Goal: Task Accomplishment & Management: Manage account settings

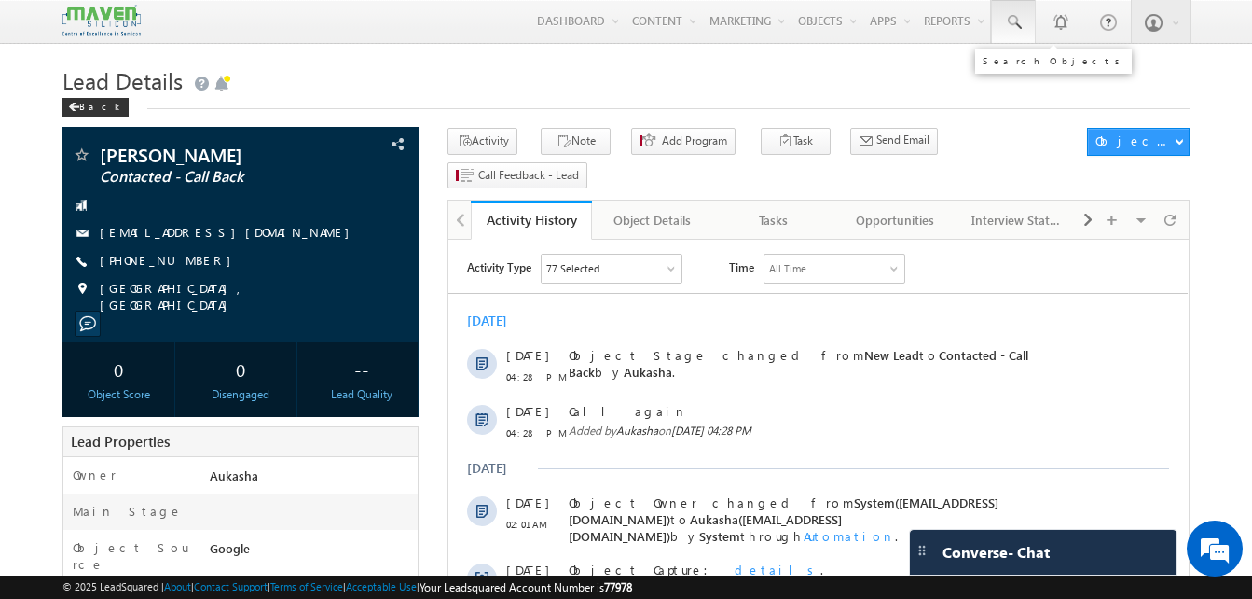
click at [1004, 24] on span at bounding box center [1013, 22] width 19 height 19
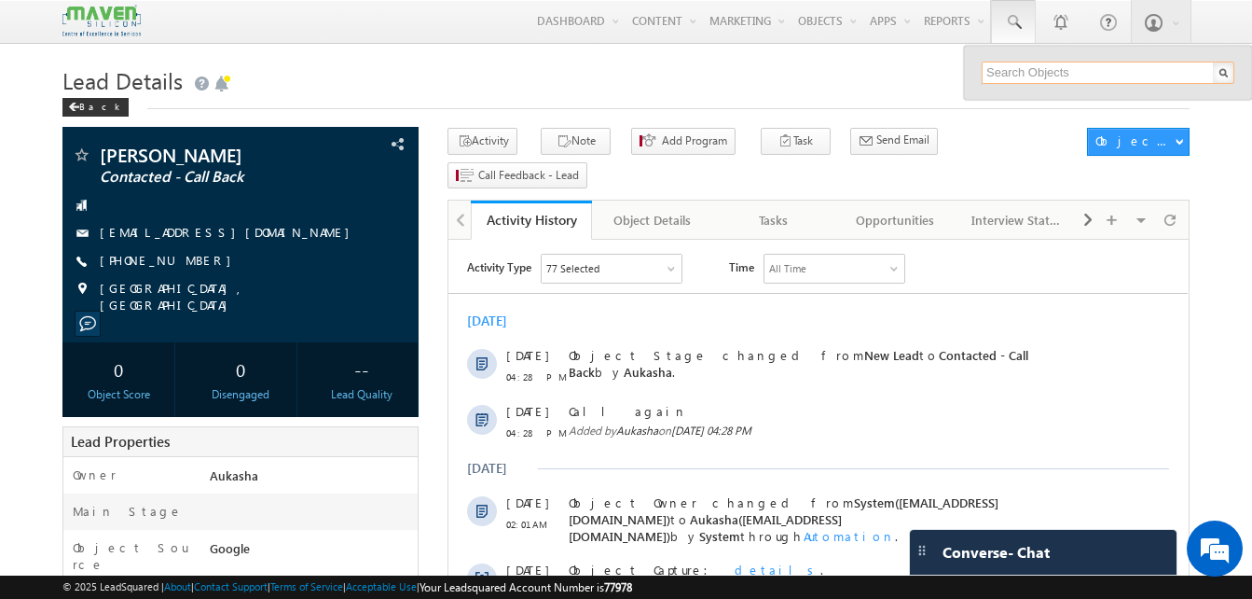
click at [1061, 71] on input "text" at bounding box center [1108, 73] width 253 height 22
paste input "7829636997"
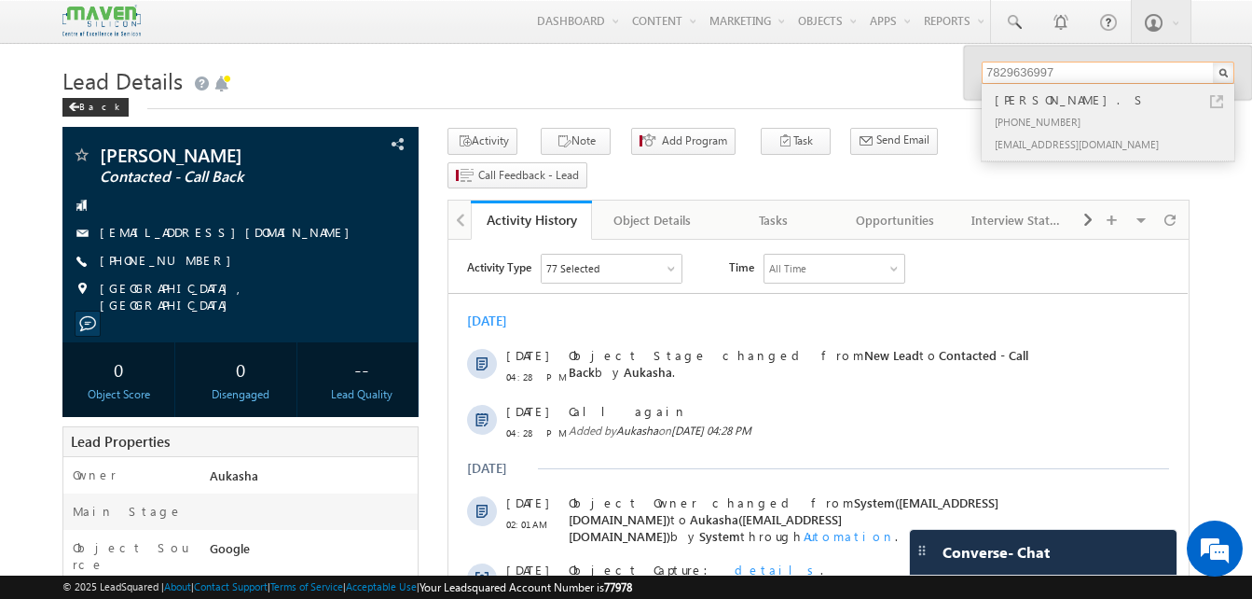
type input "7829636997"
click at [1216, 104] on link at bounding box center [1216, 101] width 13 height 13
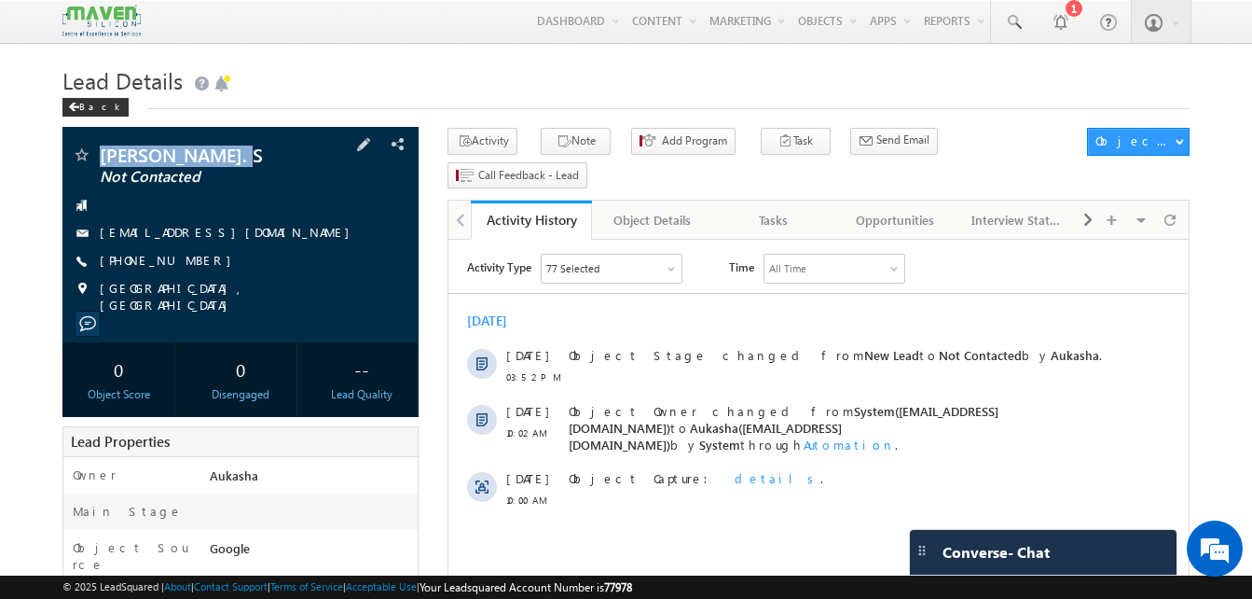
drag, startPoint x: 259, startPoint y: 158, endPoint x: 94, endPoint y: 159, distance: 165.0
click at [94, 159] on div "Nandha Kumar. S Not Contacted" at bounding box center [241, 154] width 338 height 19
drag, startPoint x: 280, startPoint y: 238, endPoint x: 264, endPoint y: 235, distance: 16.1
click at [264, 235] on div "[EMAIL_ADDRESS][DOMAIN_NAME]" at bounding box center [241, 233] width 338 height 19
copy div "[EMAIL_ADDRESS][DOMAIN_NAME]"
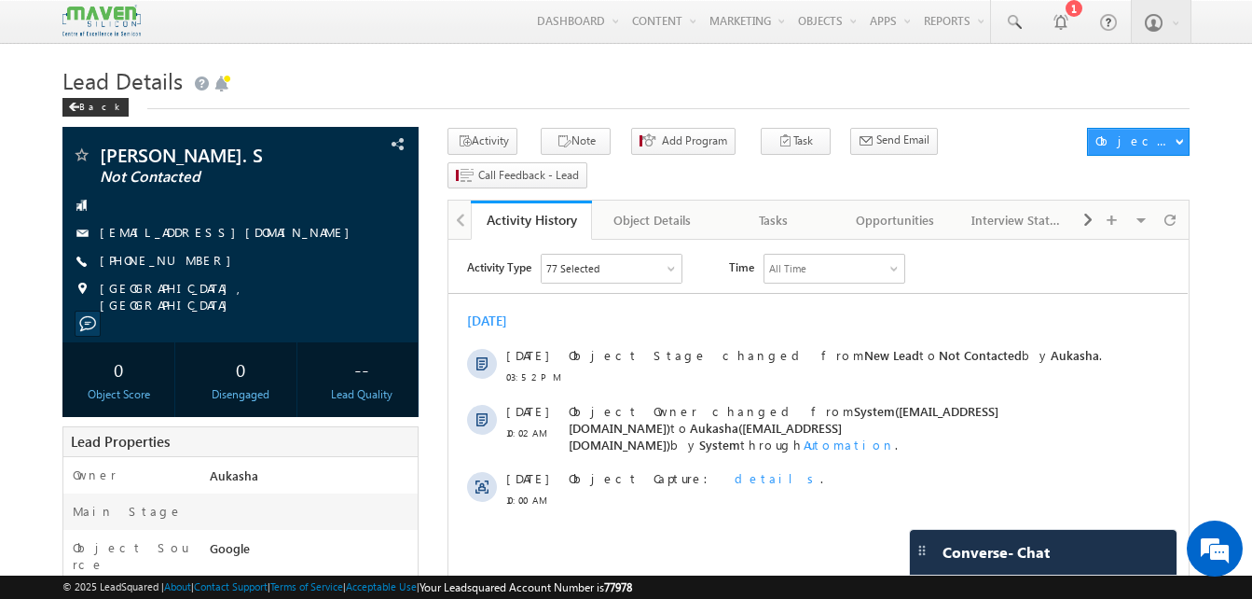
click at [571, 159] on div "Activity Note Add Program Task Send Email Send Email" at bounding box center [763, 162] width 630 height 68
click at [572, 152] on button "Note" at bounding box center [576, 141] width 70 height 27
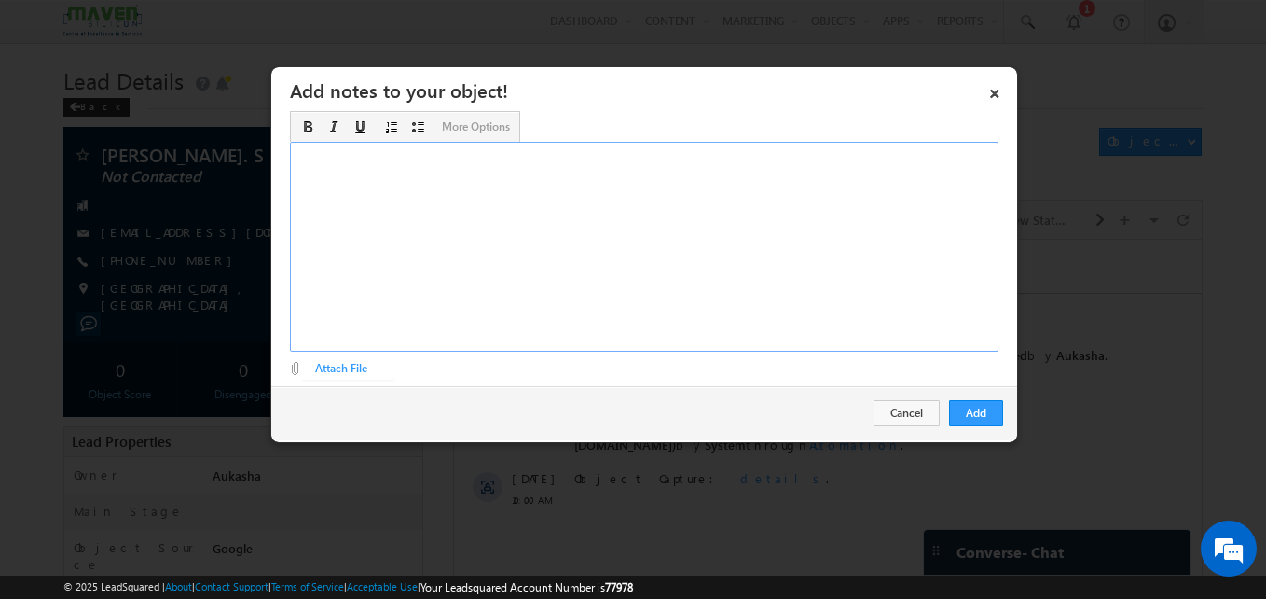
click at [537, 282] on div "Rich Text Editor, Description-inline-editor-div" at bounding box center [644, 247] width 709 height 210
paste div "Rich Text Editor, Description-inline-editor-div"
click at [984, 416] on button "Add" at bounding box center [976, 413] width 54 height 26
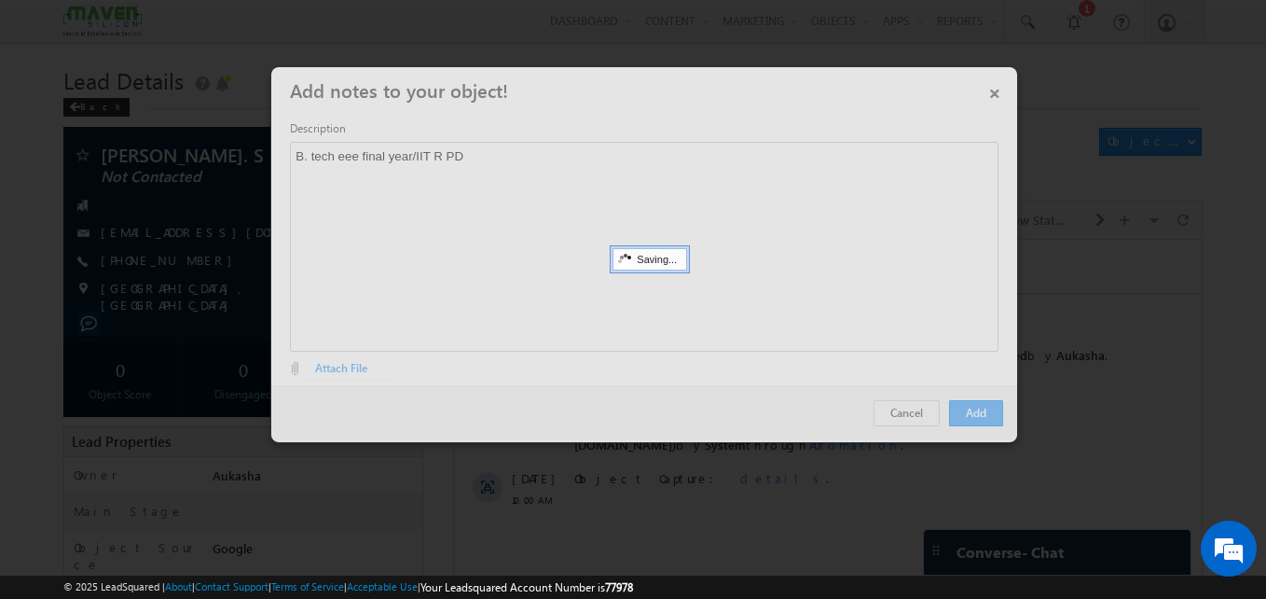
click at [39, 310] on div at bounding box center [633, 299] width 1266 height 599
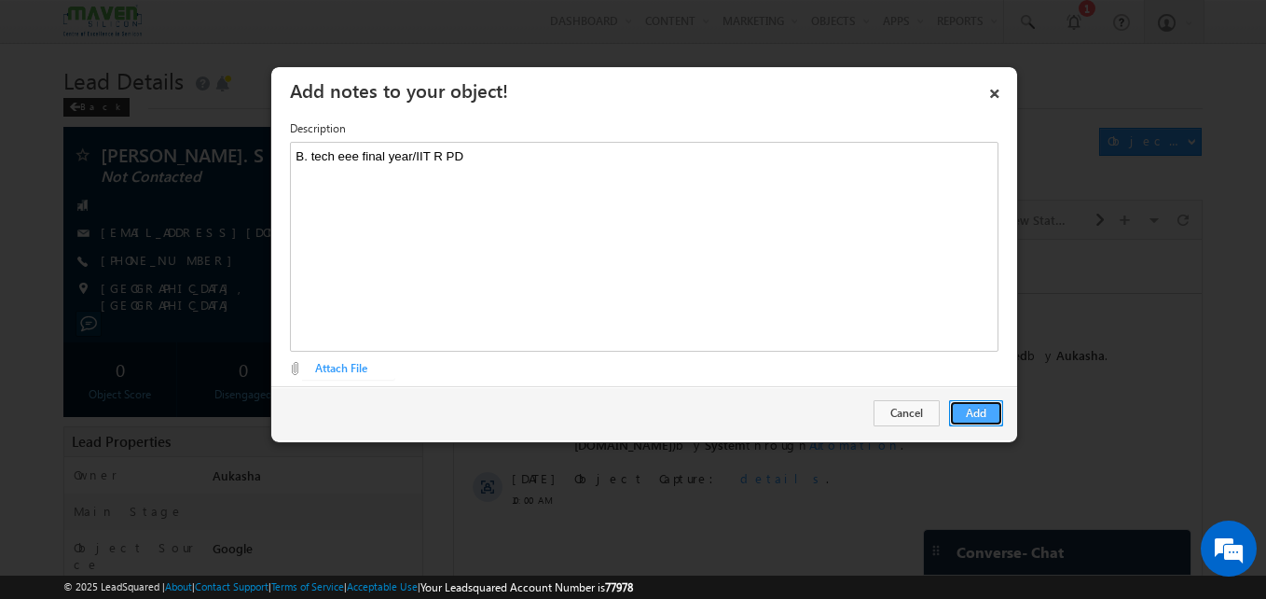
click at [991, 409] on button "Add" at bounding box center [976, 413] width 54 height 26
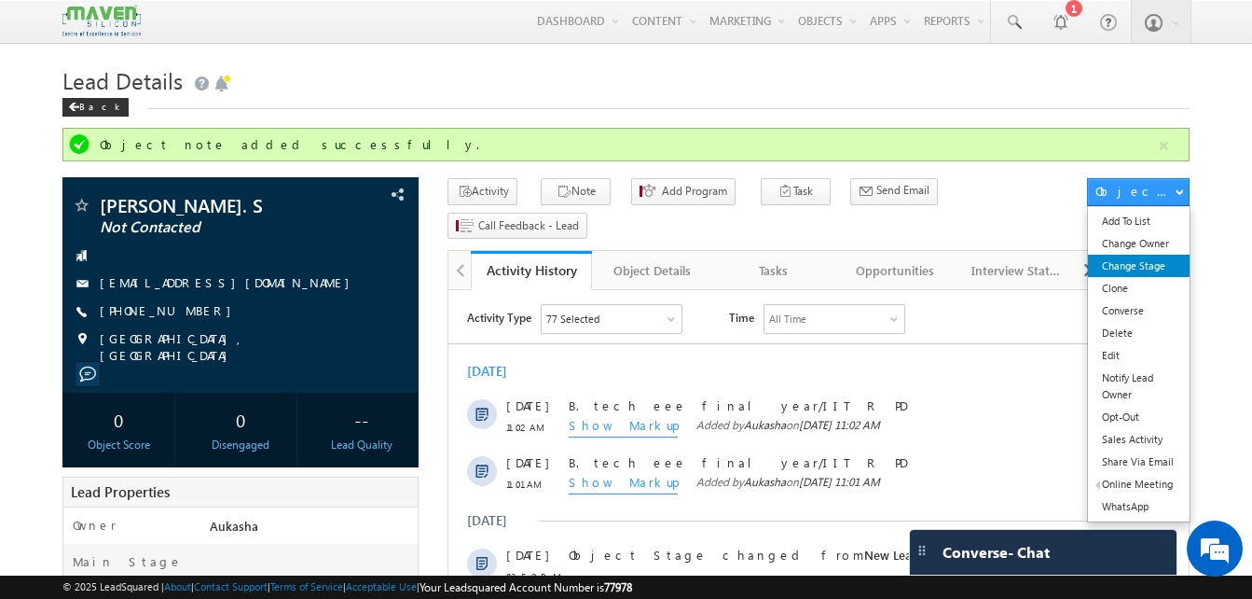
click at [1156, 274] on link "Change Stage" at bounding box center [1139, 266] width 102 height 22
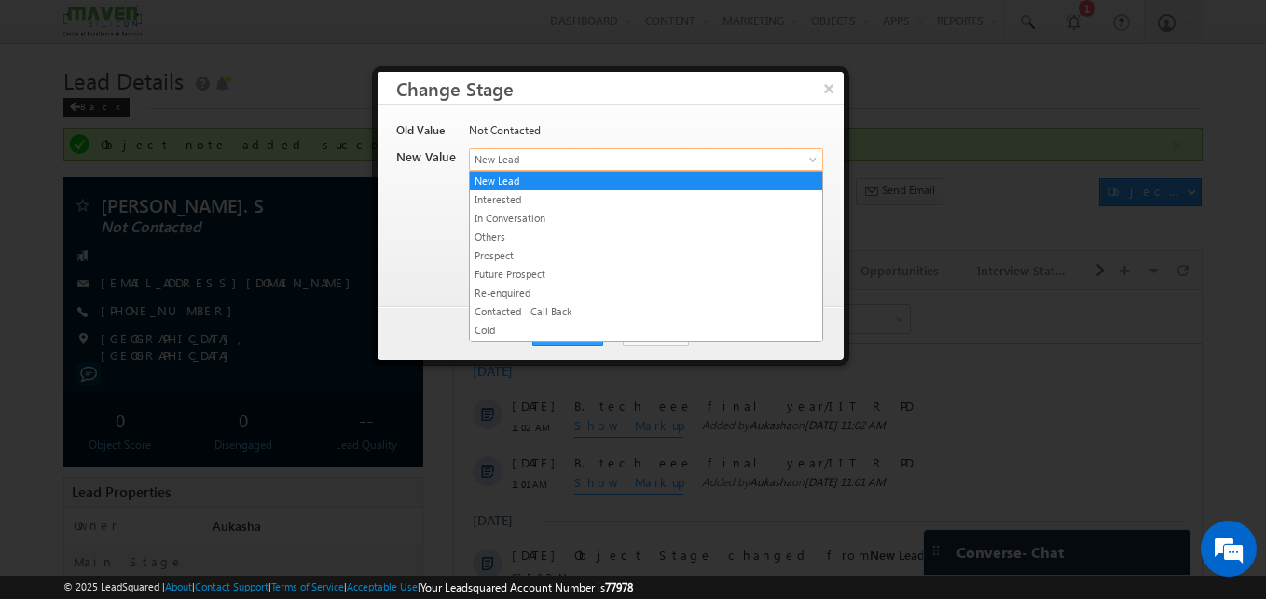
click at [543, 167] on span "New Lead" at bounding box center [615, 159] width 291 height 17
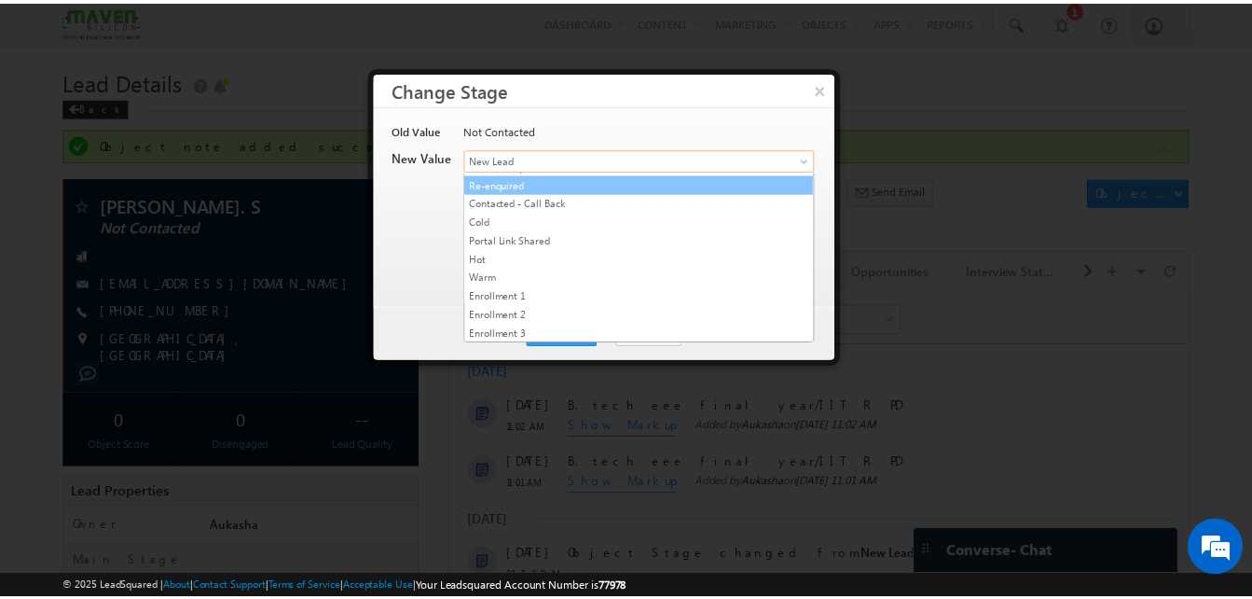
scroll to position [113, 0]
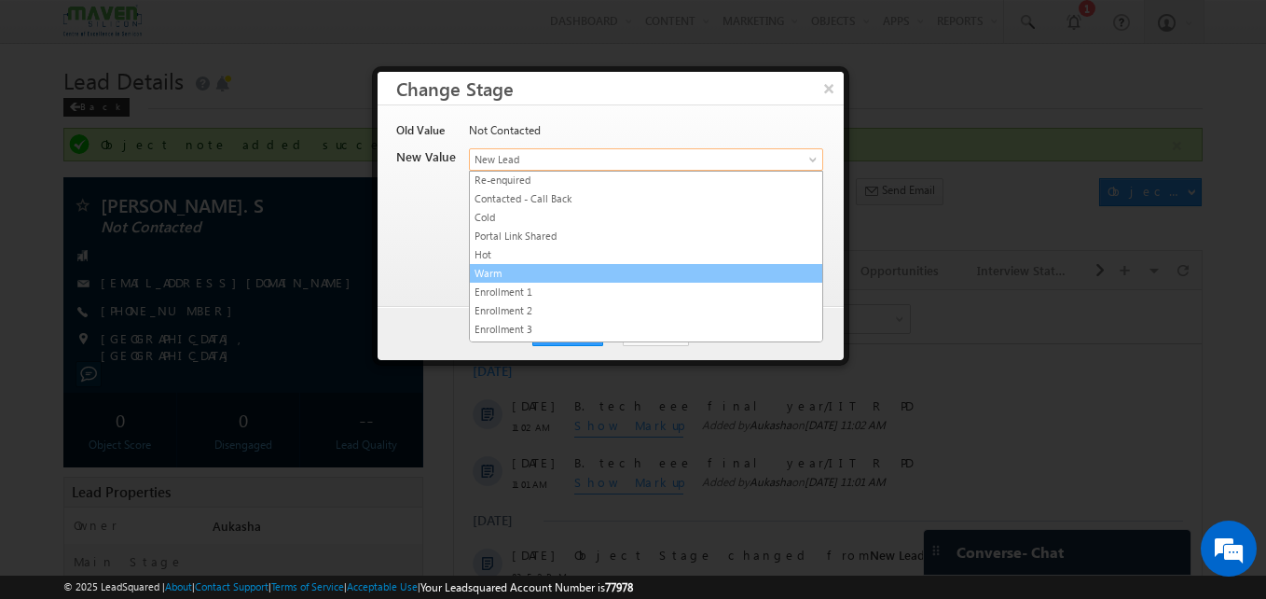
click at [540, 272] on link "Warm" at bounding box center [646, 273] width 352 height 17
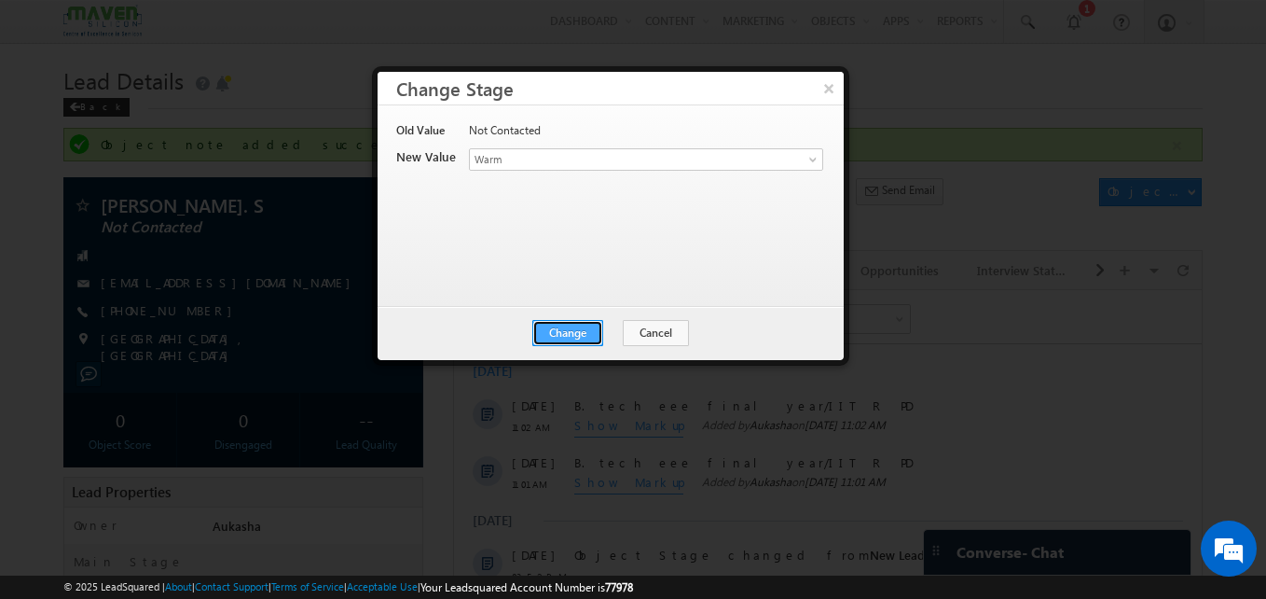
click at [576, 330] on button "Change" at bounding box center [567, 333] width 71 height 26
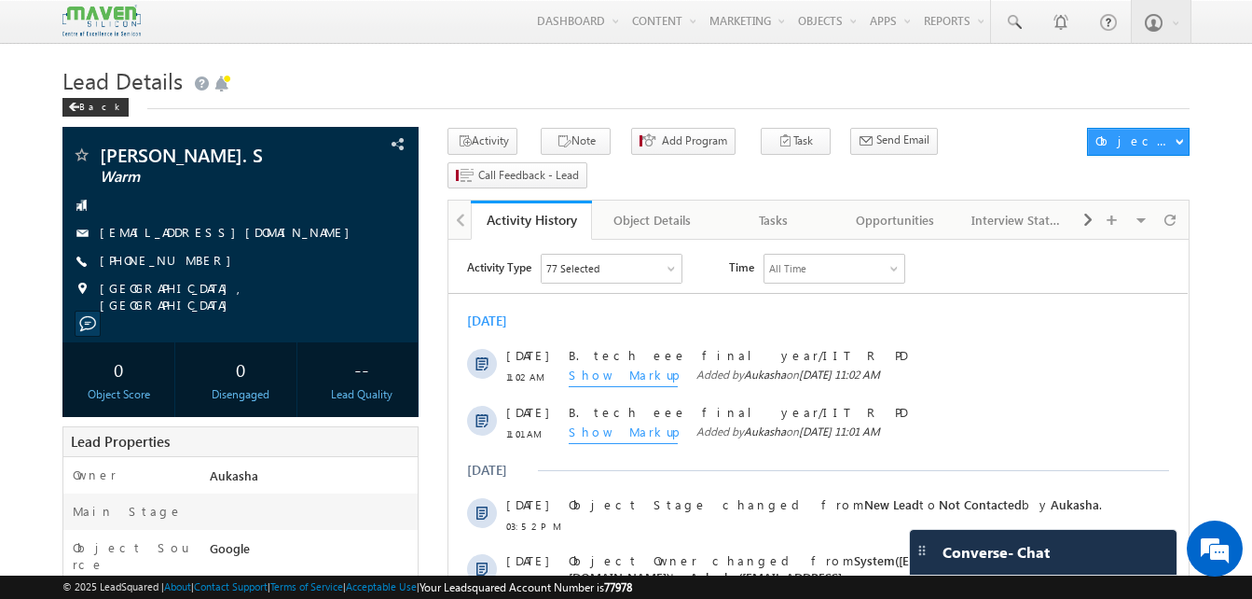
click at [393, 62] on h1 "Lead Details" at bounding box center [625, 79] width 1127 height 36
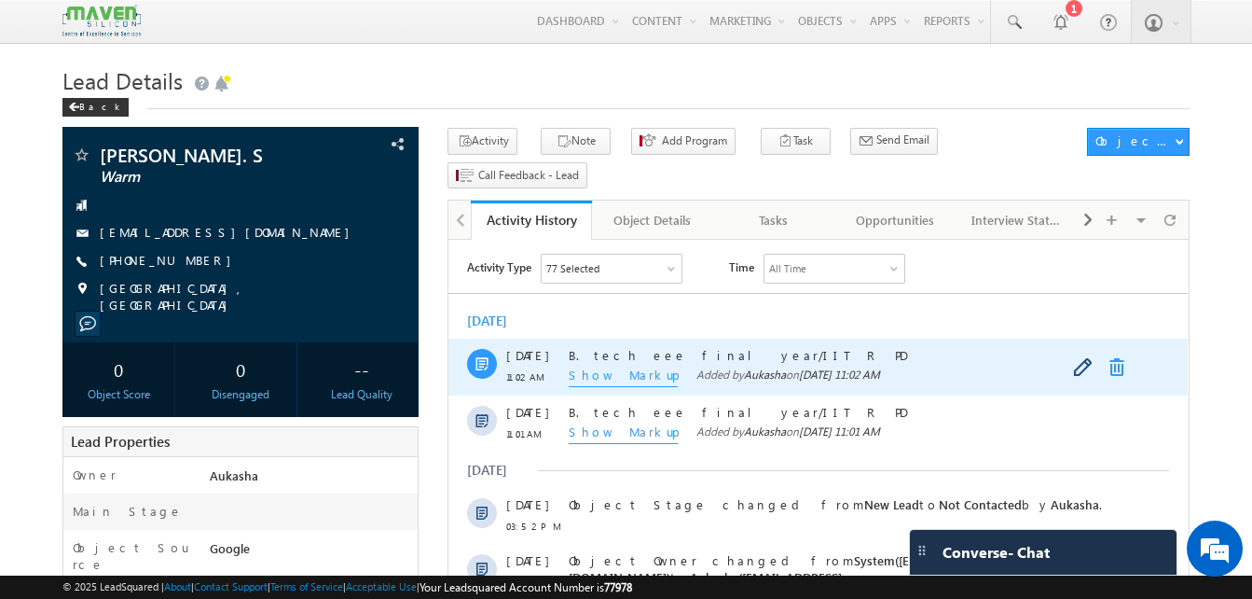
click at [1110, 365] on link at bounding box center [1121, 367] width 22 height 19
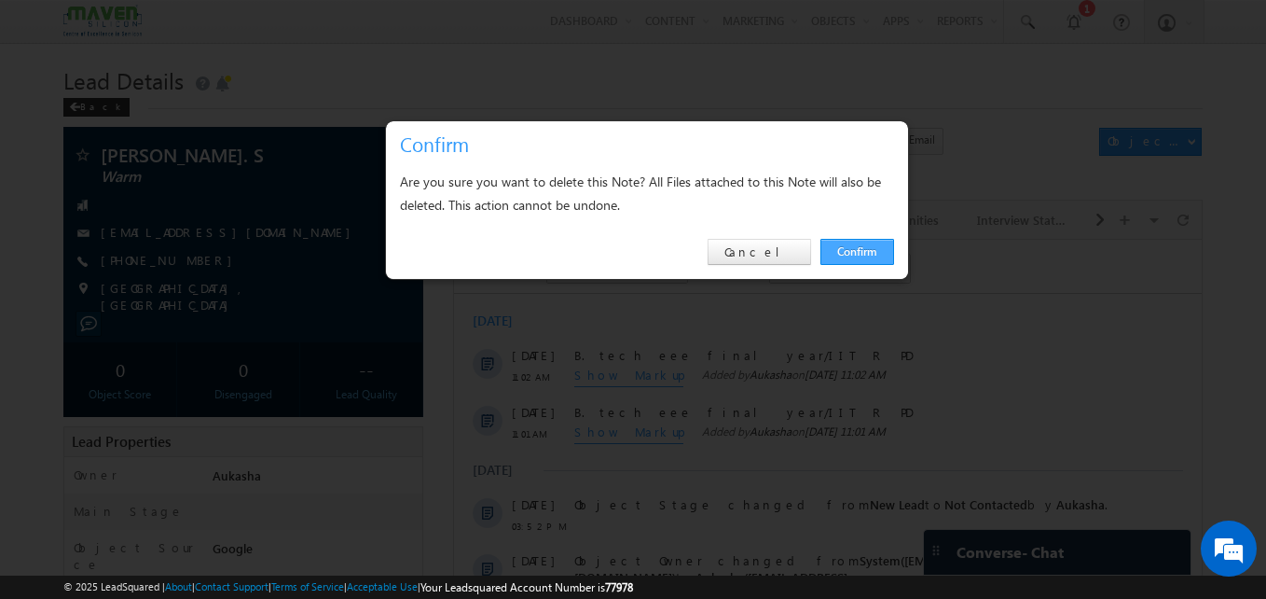
click at [851, 241] on link "Confirm" at bounding box center [858, 252] width 74 height 26
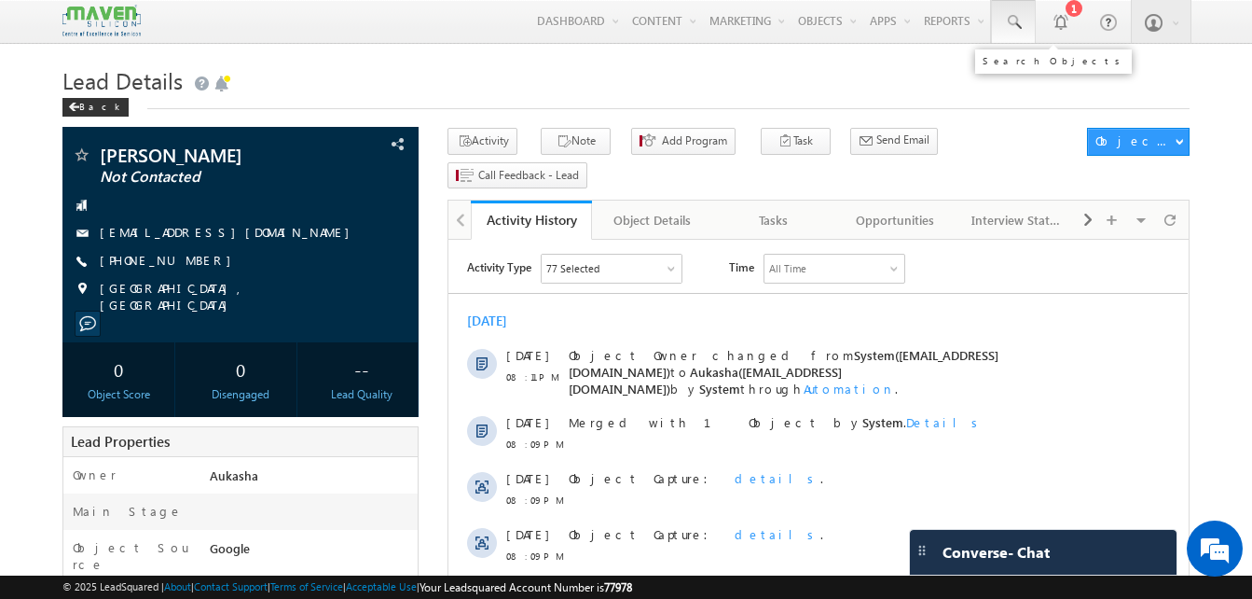
drag, startPoint x: 0, startPoint y: 0, endPoint x: 1008, endPoint y: 25, distance: 1008.3
click at [1008, 25] on span at bounding box center [1013, 22] width 19 height 19
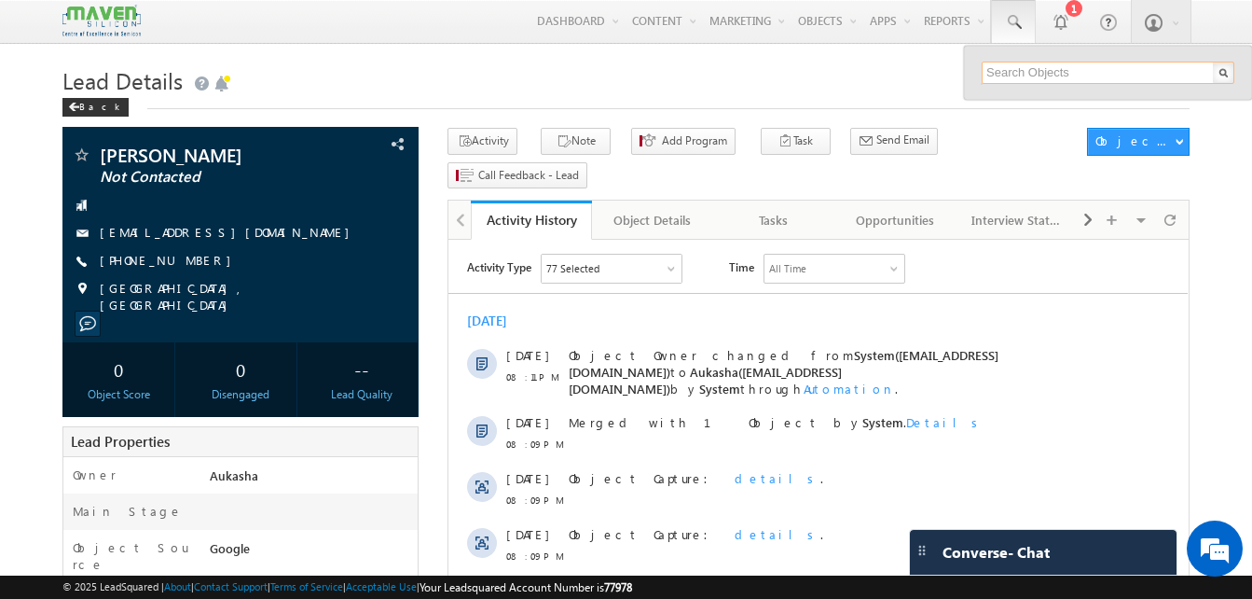
click at [1022, 79] on input "text" at bounding box center [1108, 73] width 253 height 22
paste input "8172949276"
type input "8172949276"
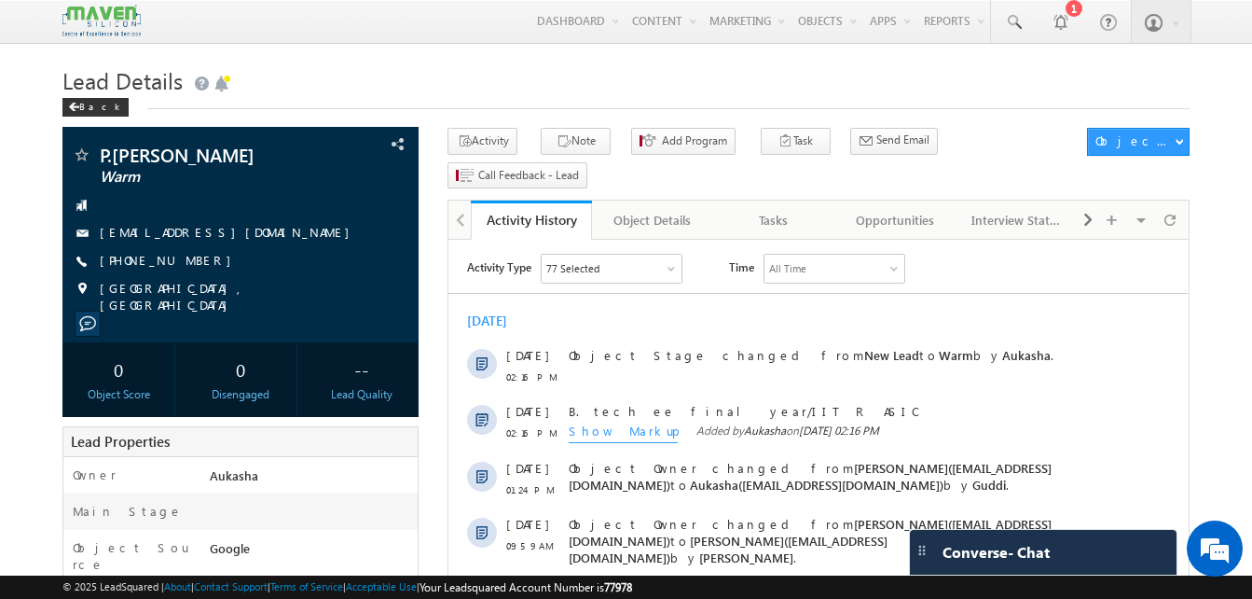
click at [482, 88] on h1 "Lead Details" at bounding box center [625, 79] width 1127 height 36
click at [484, 96] on h1 "Lead Details" at bounding box center [625, 79] width 1127 height 36
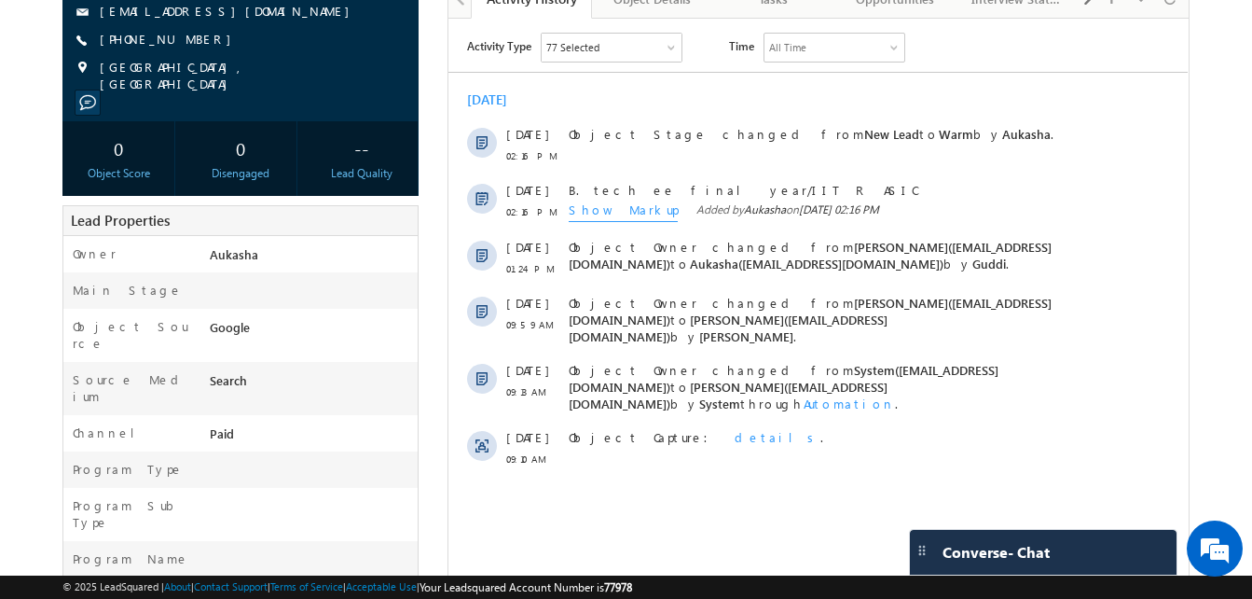
scroll to position [167, 0]
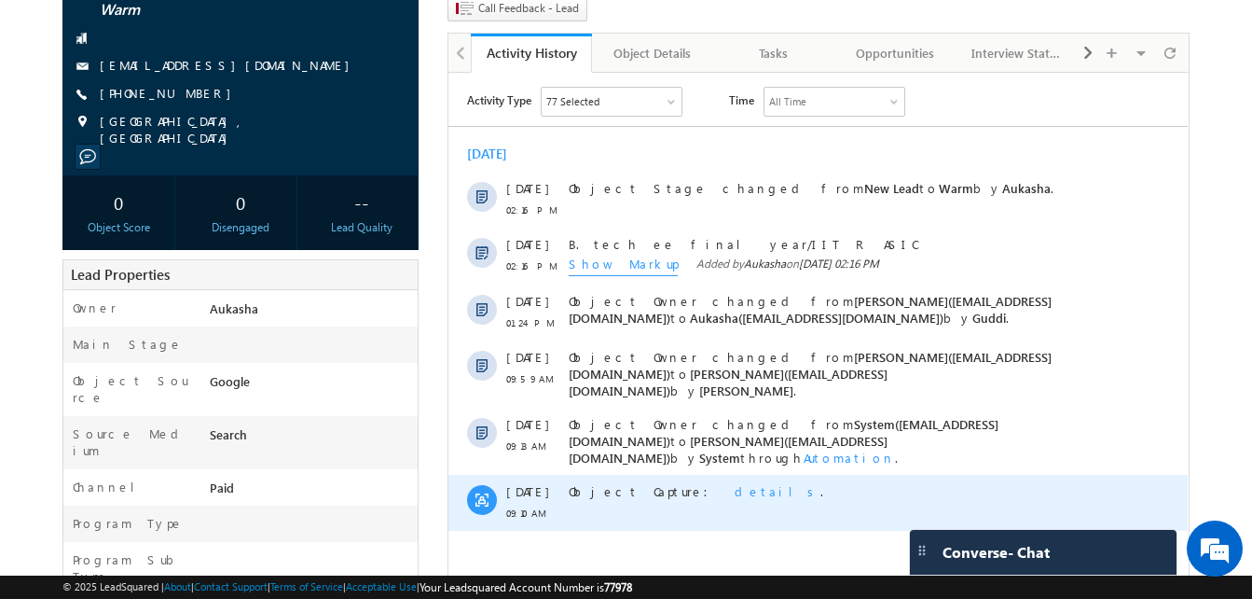
click at [735, 483] on span "details" at bounding box center [778, 491] width 86 height 16
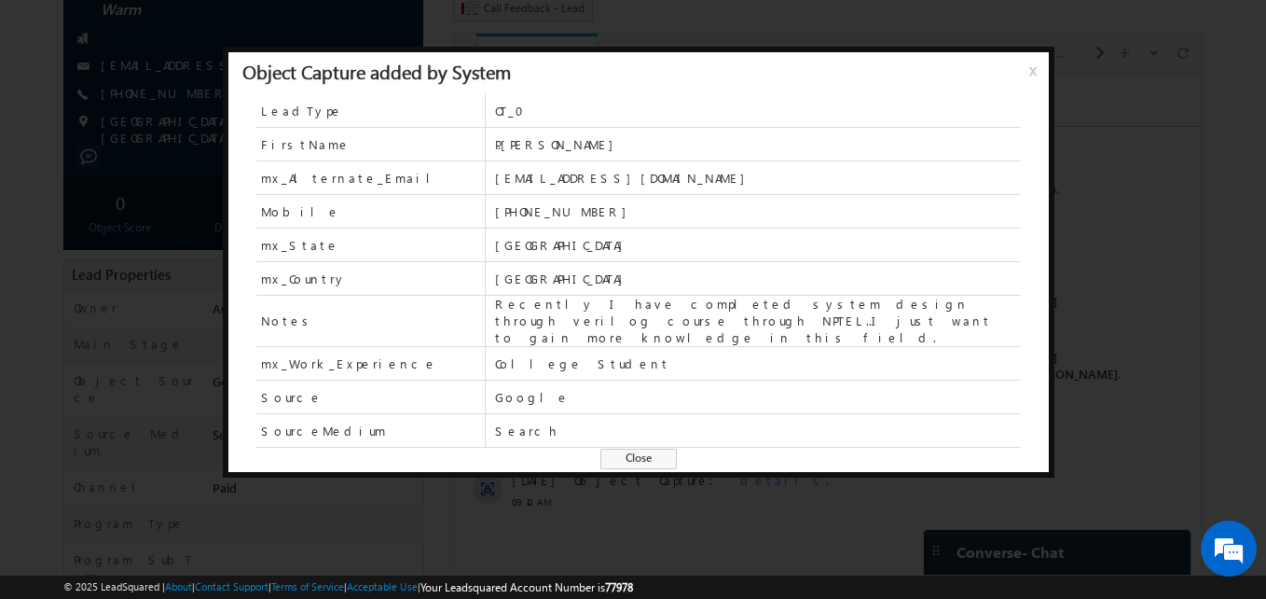
click at [612, 455] on span "Close" at bounding box center [638, 458] width 76 height 21
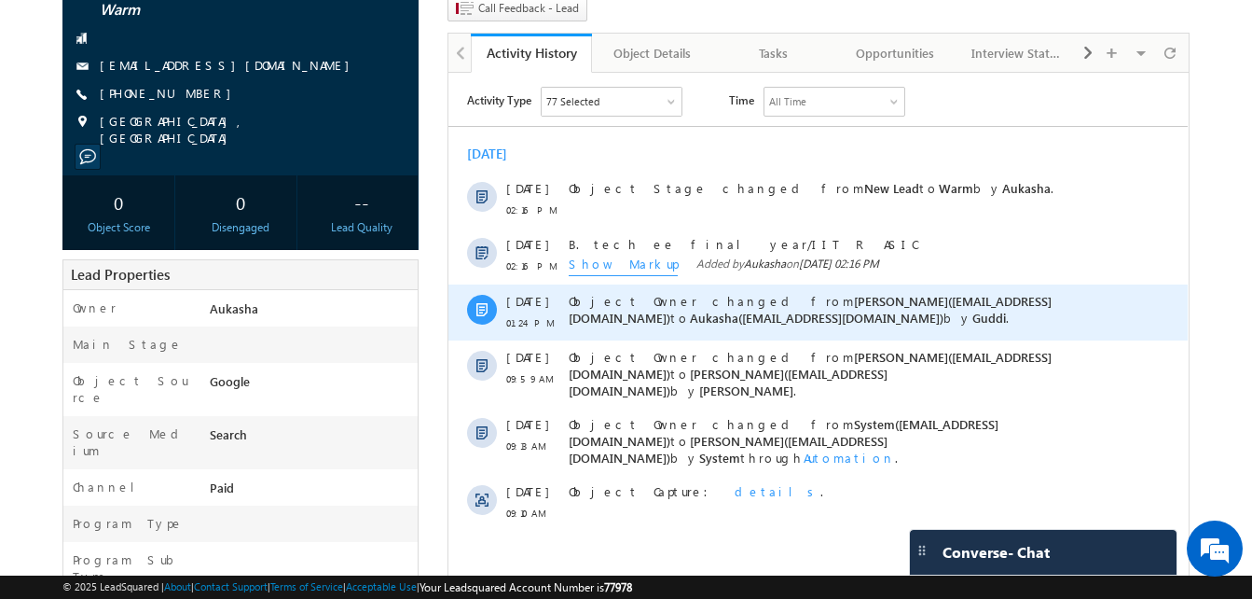
scroll to position [0, 0]
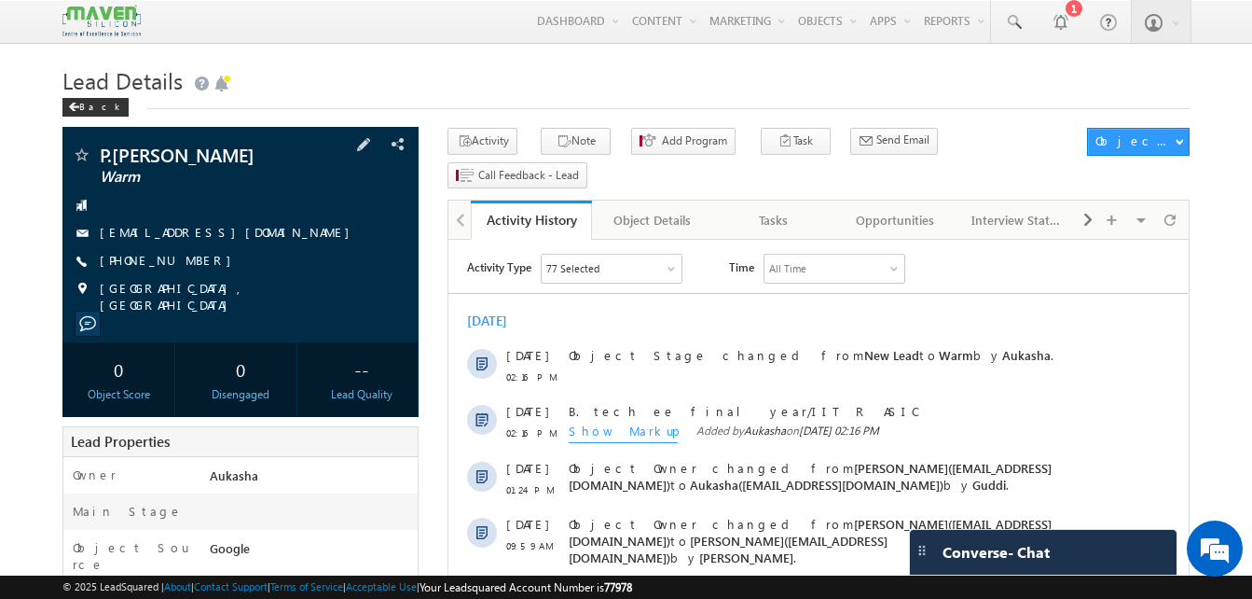
drag, startPoint x: 208, startPoint y: 257, endPoint x: 190, endPoint y: 258, distance: 17.7
click at [190, 258] on div "[PHONE_NUMBER]" at bounding box center [241, 261] width 338 height 19
copy div "[PHONE_NUMBER]"
